Goal: Find contact information: Find contact information

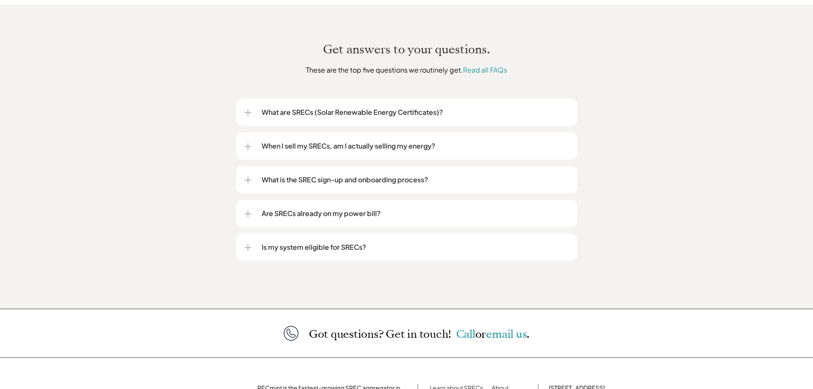
scroll to position [1108, 0]
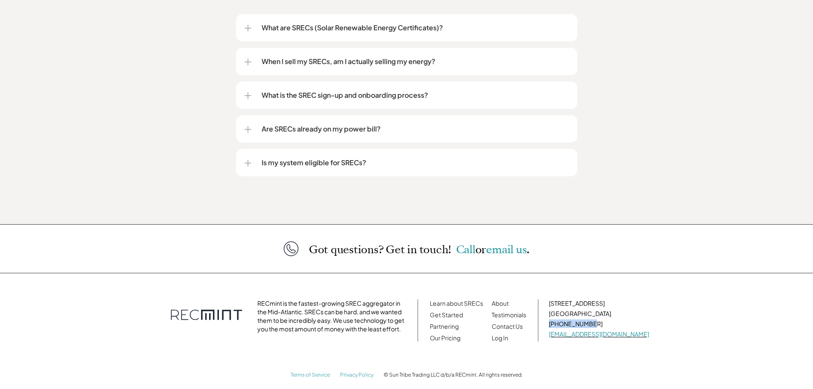
drag, startPoint x: 614, startPoint y: 313, endPoint x: 563, endPoint y: 317, distance: 51.8
click at [563, 317] on div "RECmint is the fastest-growing SREC aggregator in the Mid-Atlantic. SRECs can b…" at bounding box center [407, 320] width 504 height 86
copy p "[PHONE_NUMBER]"
click at [551, 340] on div "RECmint is the fastest-growing SREC aggregator in the Mid-Atlantic. SRECs can b…" at bounding box center [407, 320] width 504 height 86
click at [518, 322] on link "Contact Us" at bounding box center [507, 326] width 31 height 8
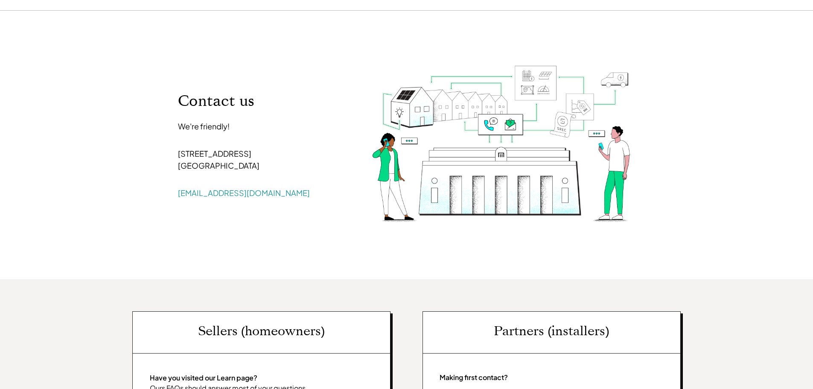
scroll to position [43, 0]
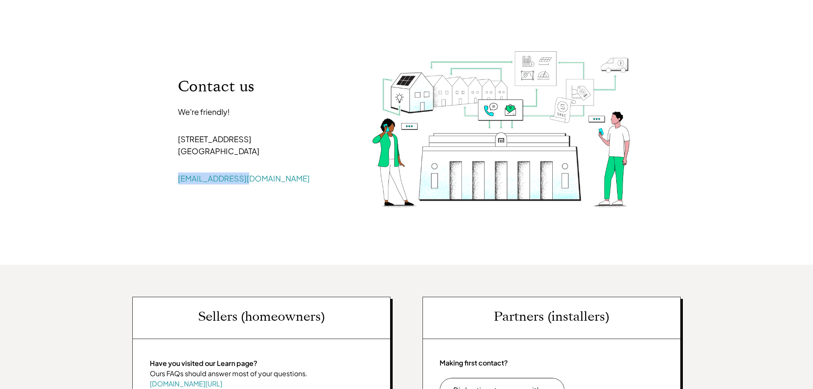
drag, startPoint x: 250, startPoint y: 178, endPoint x: 155, endPoint y: 183, distance: 94.8
click at [155, 183] on div "For Homeowners For Installers About Get Started Log In Contact us We're friendl…" at bounding box center [406, 370] width 813 height 827
copy link "[EMAIL_ADDRESS][DOMAIN_NAME]"
